Goal: Use online tool/utility: Utilize a website feature to perform a specific function

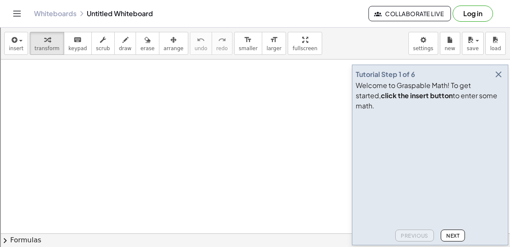
scroll to position [32, 0]
click at [496, 79] on icon "button" at bounding box center [498, 74] width 10 height 10
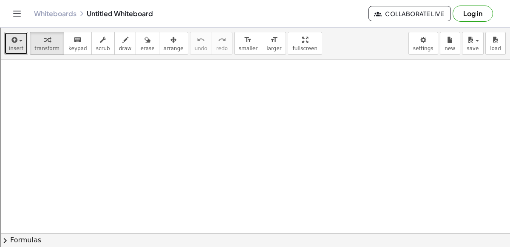
click at [12, 49] on span "insert" at bounding box center [16, 48] width 14 height 6
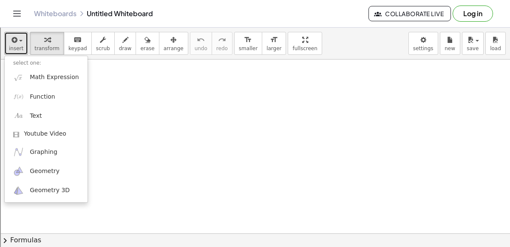
click at [147, 102] on div at bounding box center [255, 230] width 510 height 404
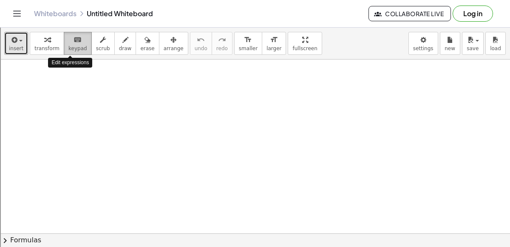
click at [73, 51] on button "keyboard keypad" at bounding box center [78, 43] width 28 height 23
click at [145, 121] on div at bounding box center [255, 230] width 510 height 404
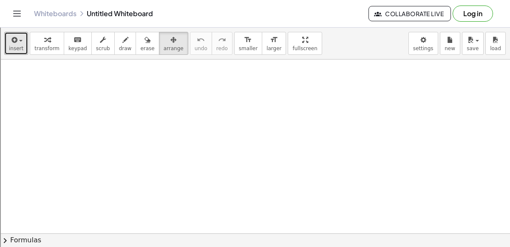
click at [246, 121] on div at bounding box center [255, 230] width 510 height 404
click at [209, 123] on div at bounding box center [255, 230] width 510 height 404
click at [12, 17] on icon "Toggle navigation" at bounding box center [17, 13] width 10 height 10
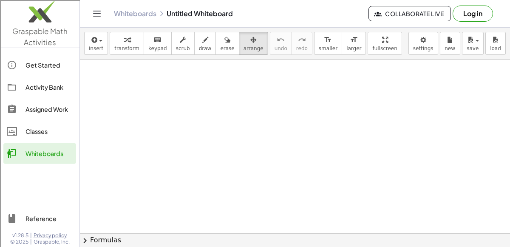
click at [14, 15] on img at bounding box center [39, 14] width 79 height 36
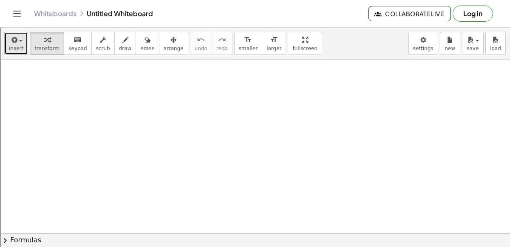
click at [14, 43] on icon "button" at bounding box center [14, 40] width 8 height 10
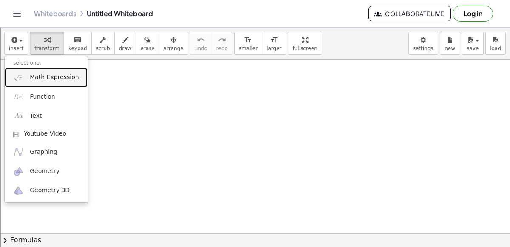
click at [53, 76] on span "Math Expression" at bounding box center [54, 77] width 49 height 8
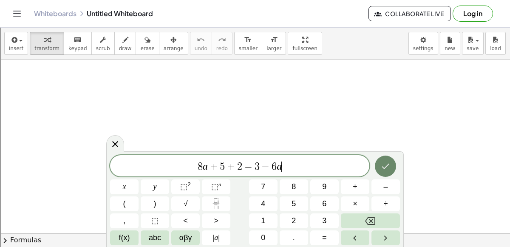
click at [385, 167] on icon "Done" at bounding box center [385, 166] width 10 height 10
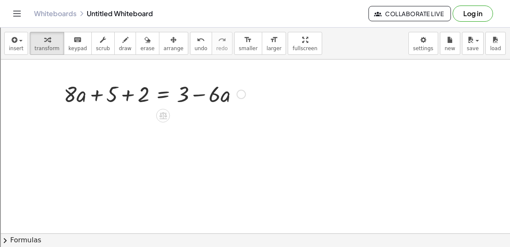
click at [102, 91] on div at bounding box center [154, 93] width 190 height 29
click at [245, 96] on div at bounding box center [154, 93] width 190 height 29
click at [241, 94] on div at bounding box center [241, 94] width 9 height 9
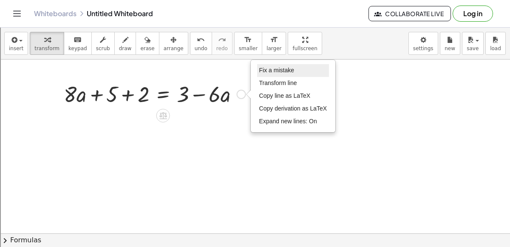
click at [263, 72] on span "Fix a mistake" at bounding box center [276, 70] width 35 height 7
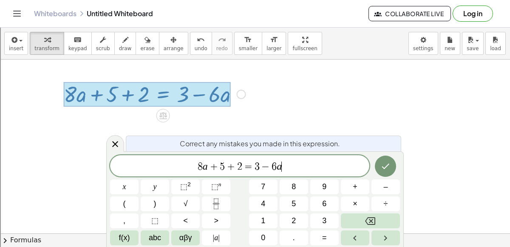
click at [200, 171] on span "8" at bounding box center [200, 166] width 5 height 10
click at [246, 167] on span "=" at bounding box center [251, 166] width 12 height 10
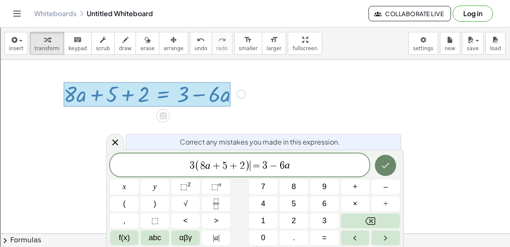
click at [383, 167] on icon "Done" at bounding box center [385, 165] width 10 height 10
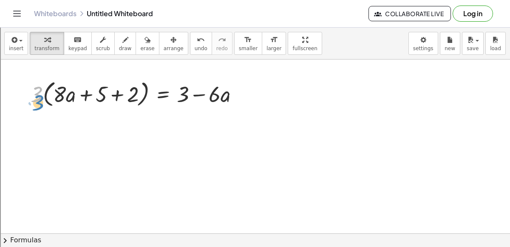
drag, startPoint x: 36, startPoint y: 98, endPoint x: 34, endPoint y: 104, distance: 5.8
click at [34, 104] on div at bounding box center [137, 93] width 223 height 32
click at [241, 96] on div "Fix a mistake Transform line Copy line as LaTeX Copy derivation as LaTeX Expand…" at bounding box center [241, 93] width 9 height 9
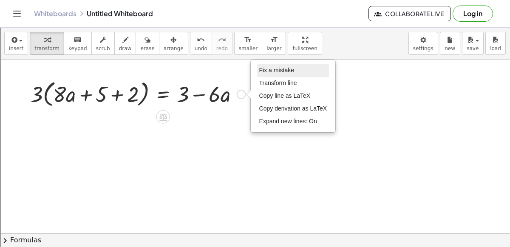
click at [283, 68] on span "Fix a mistake" at bounding box center [276, 70] width 35 height 7
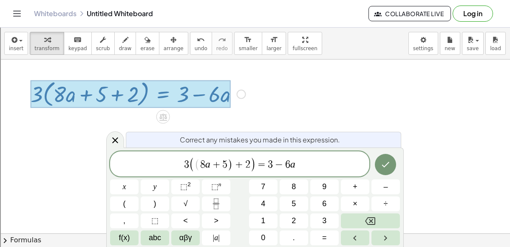
click at [257, 166] on span "=" at bounding box center [262, 164] width 12 height 10
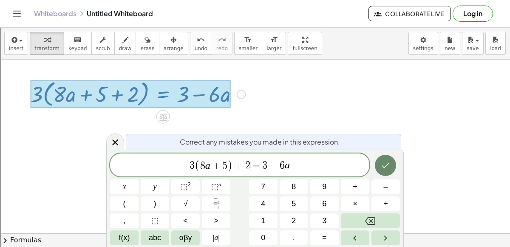
click at [387, 160] on icon "Done" at bounding box center [385, 165] width 10 height 10
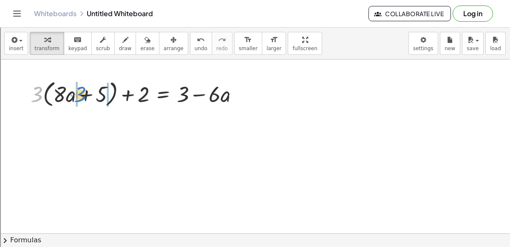
drag, startPoint x: 34, startPoint y: 94, endPoint x: 77, endPoint y: 94, distance: 43.3
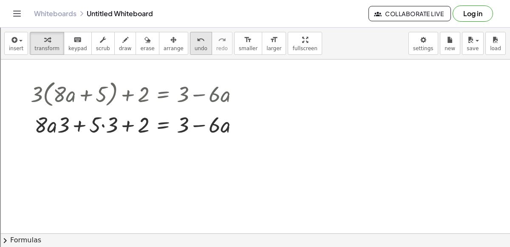
click at [197, 37] on icon "undo" at bounding box center [201, 40] width 8 height 10
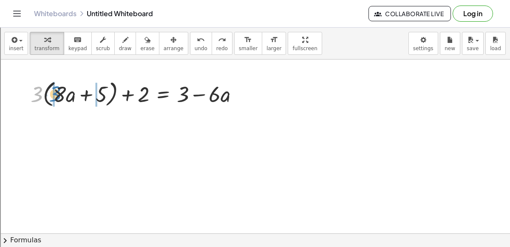
drag, startPoint x: 34, startPoint y: 97, endPoint x: 51, endPoint y: 97, distance: 17.4
click at [51, 97] on div at bounding box center [137, 93] width 223 height 32
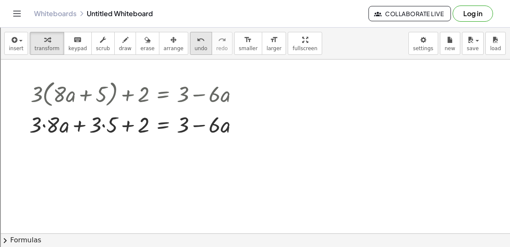
click at [195, 46] on span "undo" at bounding box center [201, 48] width 13 height 6
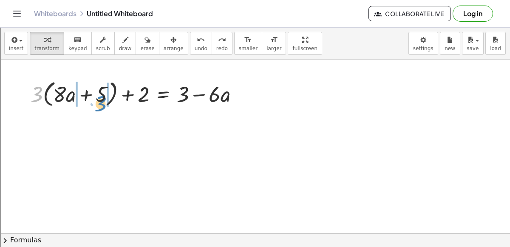
drag, startPoint x: 36, startPoint y: 98, endPoint x: 100, endPoint y: 106, distance: 64.7
click at [100, 106] on div at bounding box center [137, 93] width 223 height 32
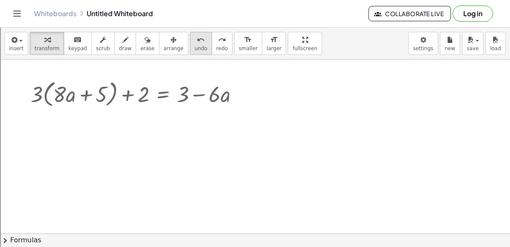
click at [197, 42] on icon "undo" at bounding box center [201, 40] width 8 height 10
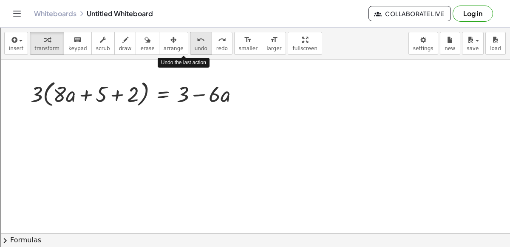
click at [197, 42] on icon "undo" at bounding box center [201, 40] width 8 height 10
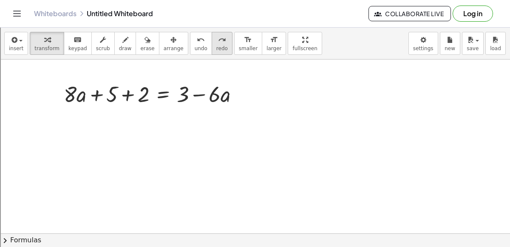
click at [212, 49] on button "redo redo" at bounding box center [222, 43] width 21 height 23
click at [133, 96] on div at bounding box center [154, 93] width 190 height 29
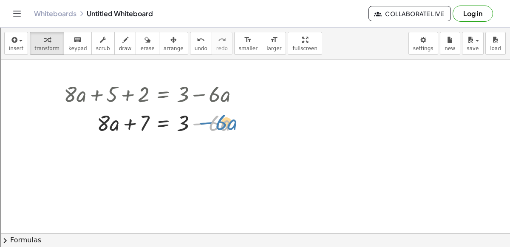
drag, startPoint x: 190, startPoint y: 126, endPoint x: 196, endPoint y: 125, distance: 6.4
click at [196, 125] on div at bounding box center [154, 122] width 190 height 29
drag, startPoint x: 184, startPoint y: 124, endPoint x: 154, endPoint y: 126, distance: 29.9
click at [154, 126] on div at bounding box center [154, 122] width 190 height 29
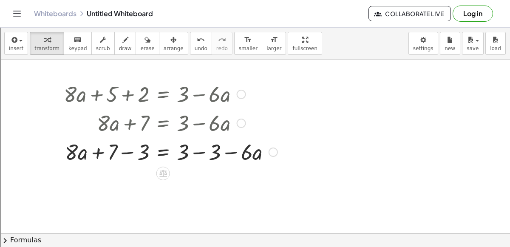
click at [204, 153] on div at bounding box center [170, 151] width 222 height 29
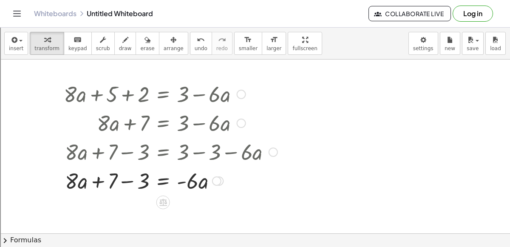
click at [132, 153] on div at bounding box center [170, 151] width 222 height 29
click at [134, 178] on div at bounding box center [170, 180] width 222 height 29
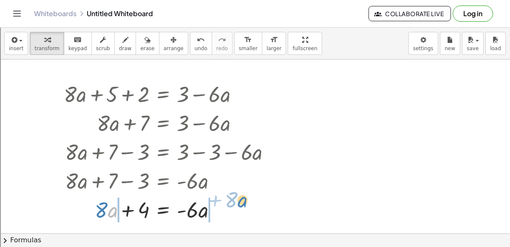
drag, startPoint x: 111, startPoint y: 209, endPoint x: 240, endPoint y: 198, distance: 130.1
click at [240, 198] on div at bounding box center [170, 209] width 222 height 29
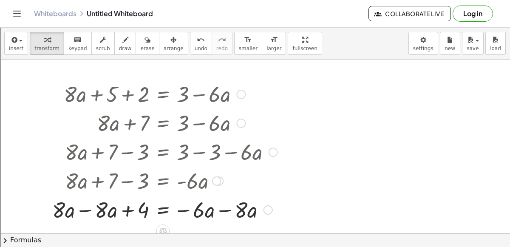
click at [227, 215] on div at bounding box center [165, 209] width 234 height 29
click at [90, 210] on div at bounding box center [165, 209] width 234 height 29
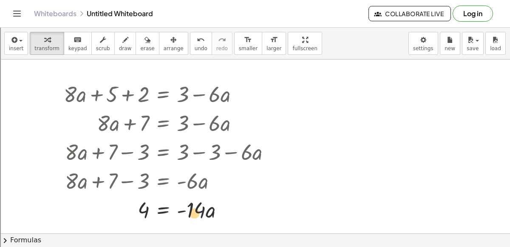
click at [201, 209] on div at bounding box center [170, 209] width 222 height 29
drag, startPoint x: 147, startPoint y: 208, endPoint x: 142, endPoint y: 207, distance: 4.8
click at [142, 207] on div at bounding box center [170, 209] width 222 height 29
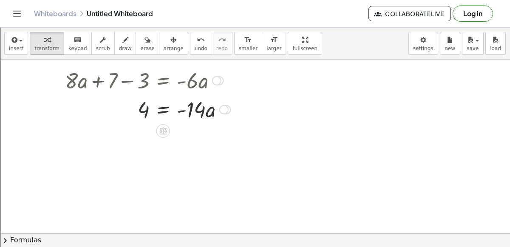
scroll to position [106, 0]
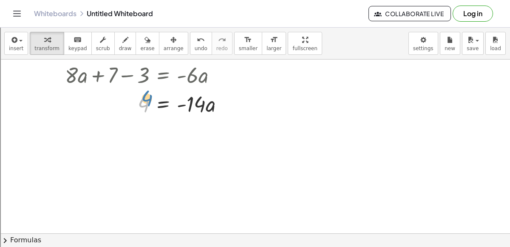
drag, startPoint x: 139, startPoint y: 106, endPoint x: 136, endPoint y: 100, distance: 6.5
click at [136, 100] on div at bounding box center [170, 103] width 222 height 29
drag, startPoint x: 194, startPoint y: 100, endPoint x: 158, endPoint y: 133, distance: 49.0
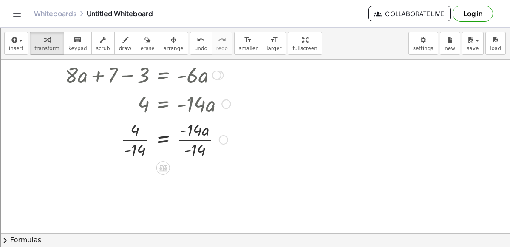
click at [181, 133] on div at bounding box center [170, 139] width 222 height 42
click at [193, 137] on div at bounding box center [170, 139] width 222 height 42
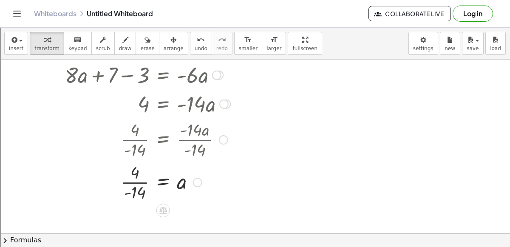
click at [147, 139] on div at bounding box center [183, 139] width 248 height 42
click at [140, 175] on div at bounding box center [170, 181] width 222 height 42
click at [142, 184] on div at bounding box center [170, 181] width 222 height 42
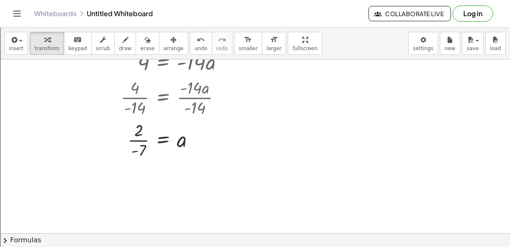
scroll to position [150, 0]
